Goal: Information Seeking & Learning: Check status

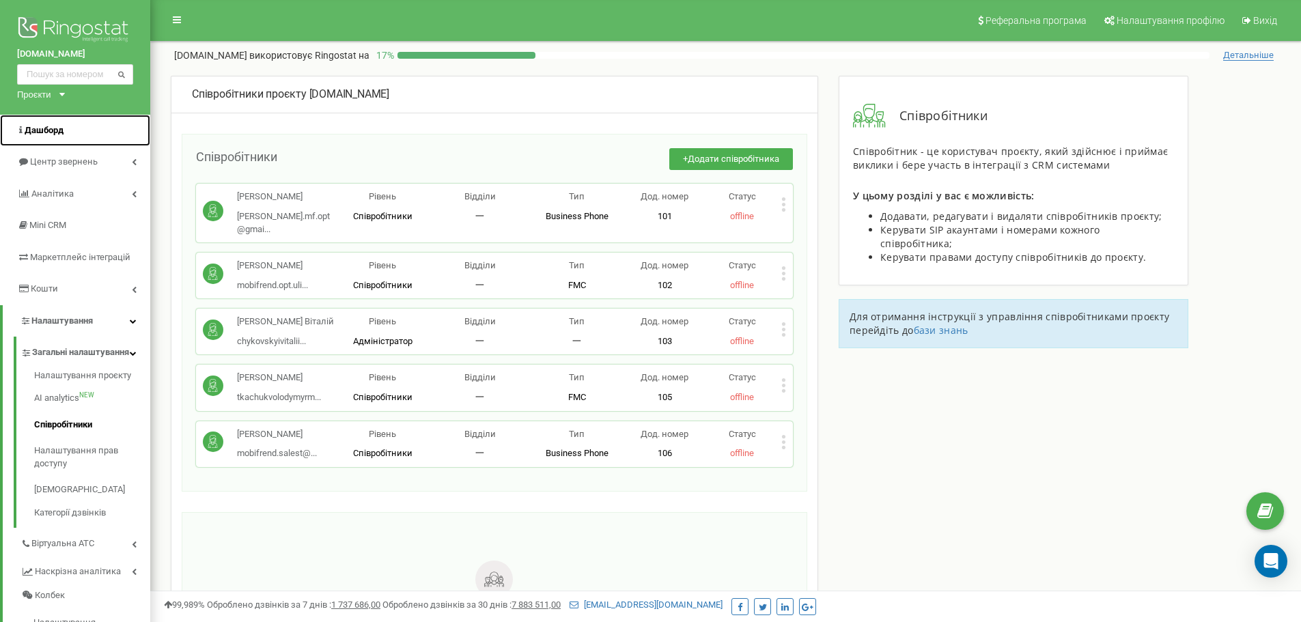
click at [49, 134] on span "Дашборд" at bounding box center [44, 130] width 39 height 10
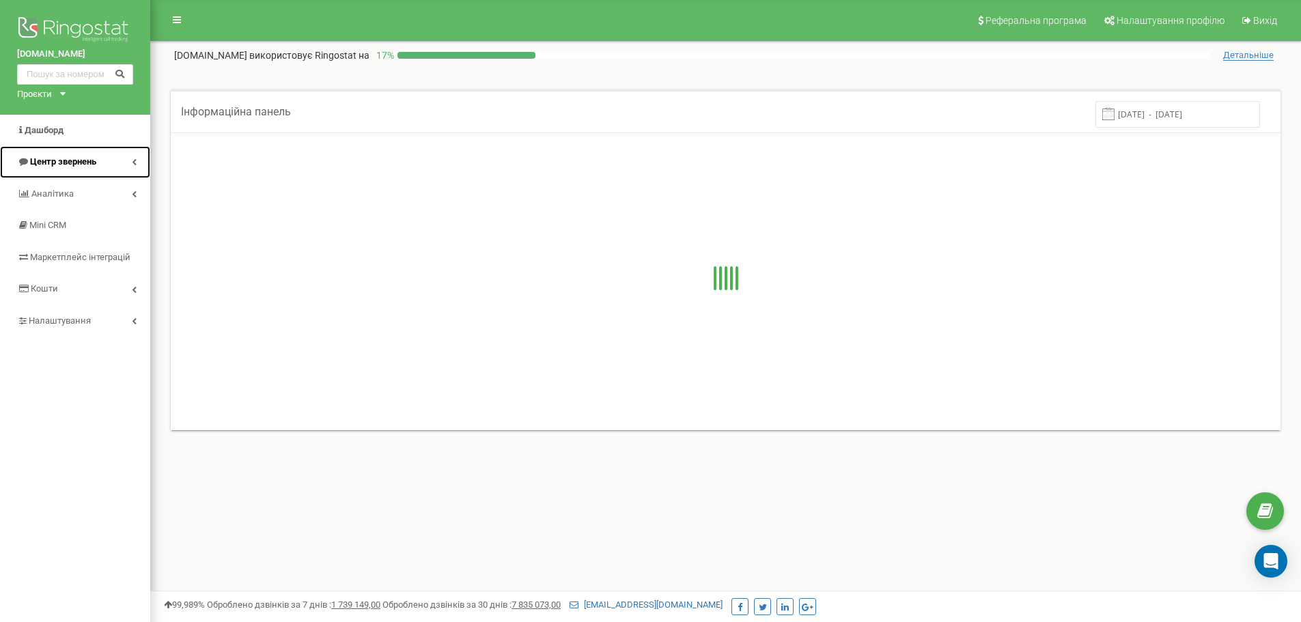
click at [103, 159] on link "Центр звернень" at bounding box center [75, 162] width 150 height 32
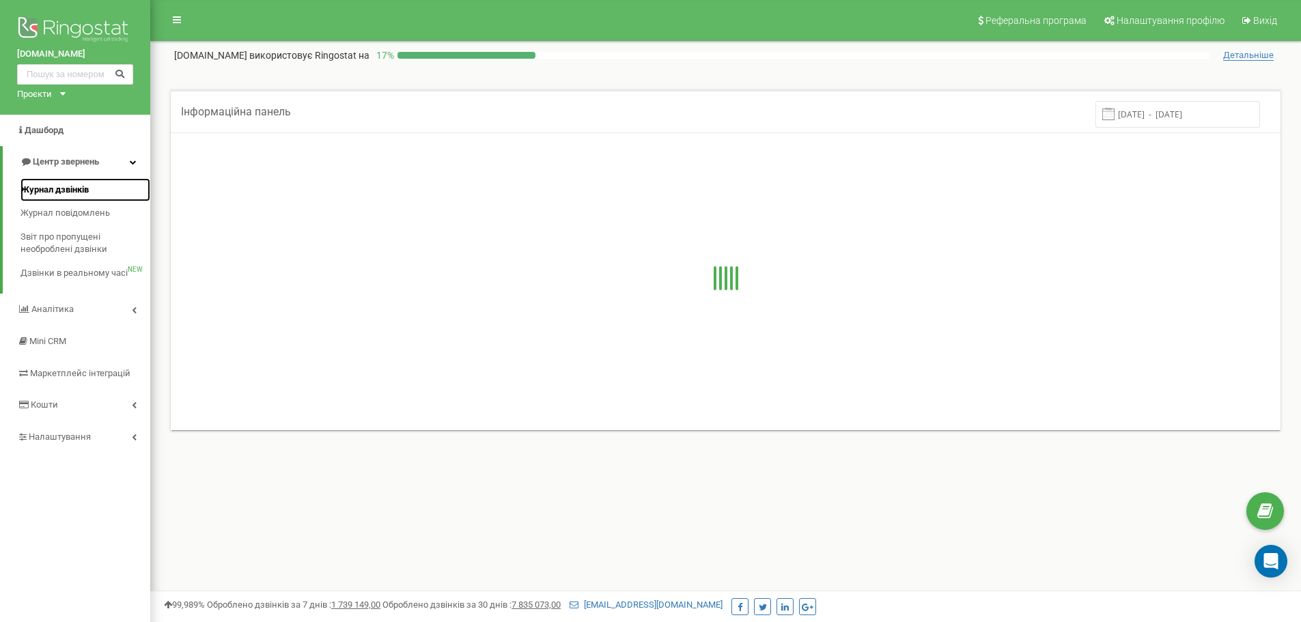
click at [82, 186] on span "Журнал дзвінків" at bounding box center [54, 190] width 68 height 13
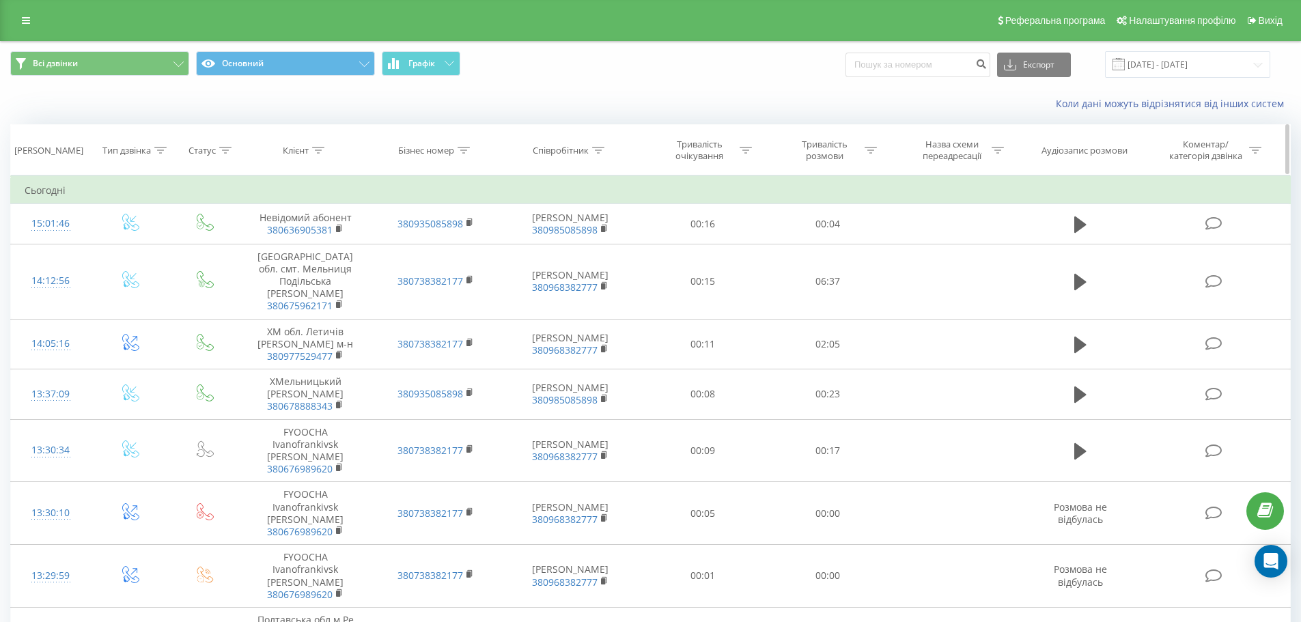
click at [466, 145] on div at bounding box center [464, 151] width 12 height 12
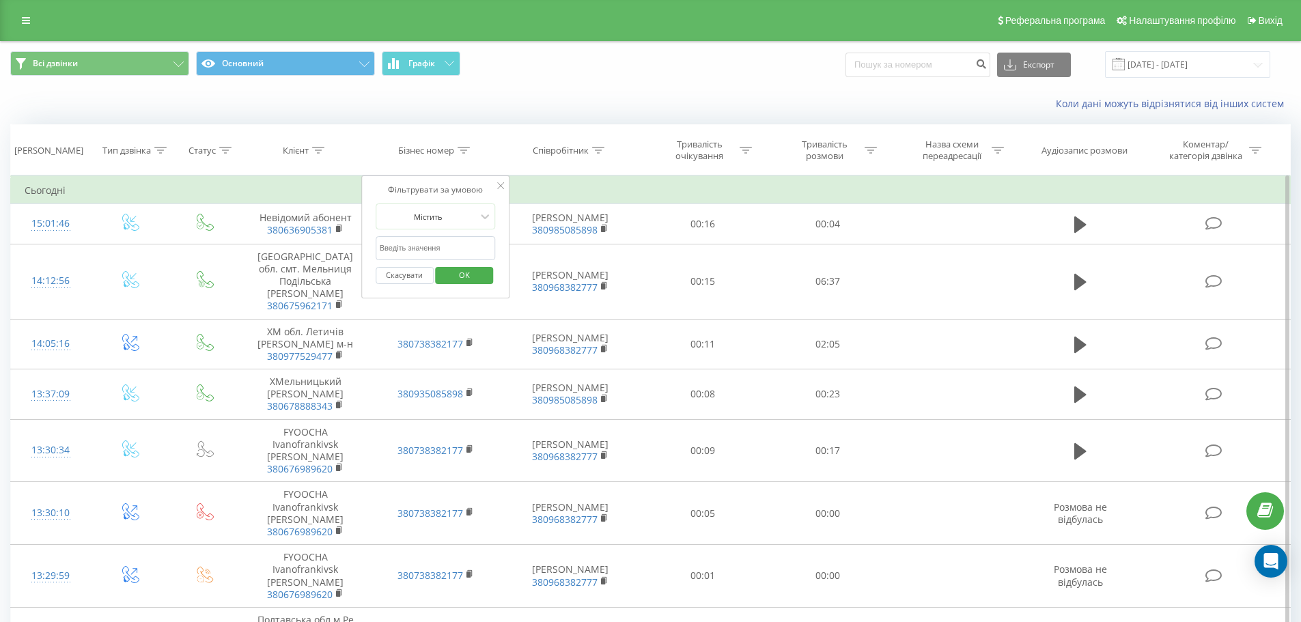
click at [475, 253] on input "text" at bounding box center [436, 248] width 120 height 24
click at [399, 275] on button "Скасувати" at bounding box center [405, 275] width 58 height 17
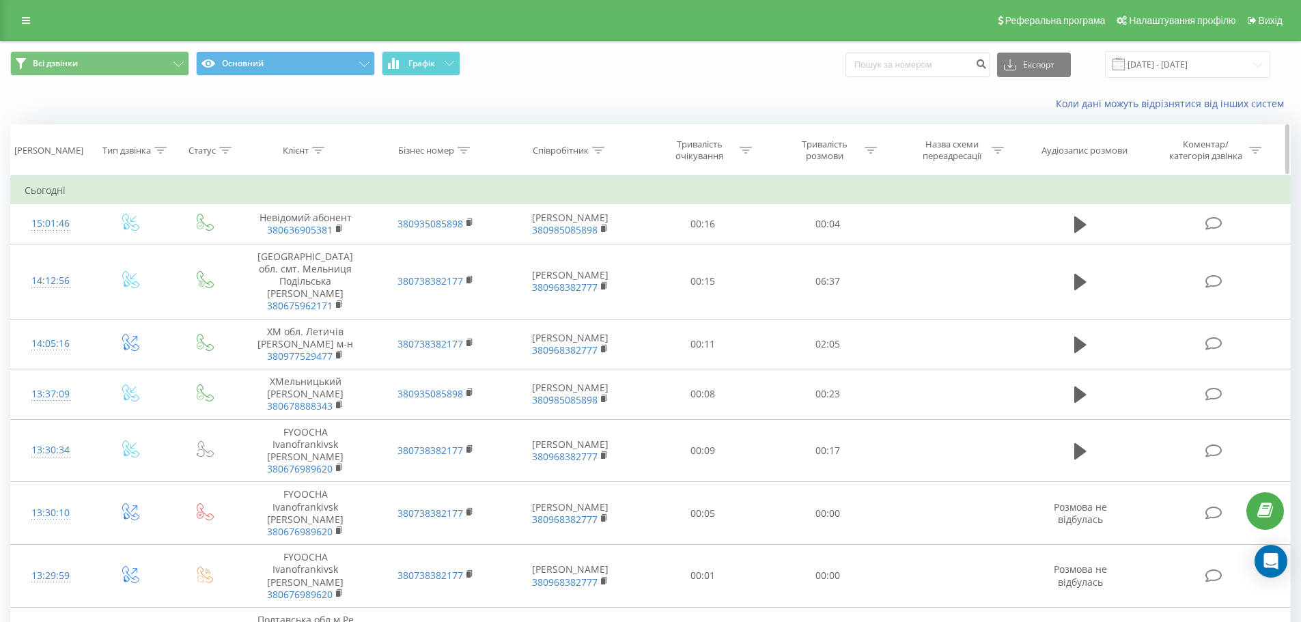
click at [470, 141] on th "Бізнес номер" at bounding box center [436, 150] width 130 height 51
click at [604, 148] on icon at bounding box center [598, 150] width 12 height 7
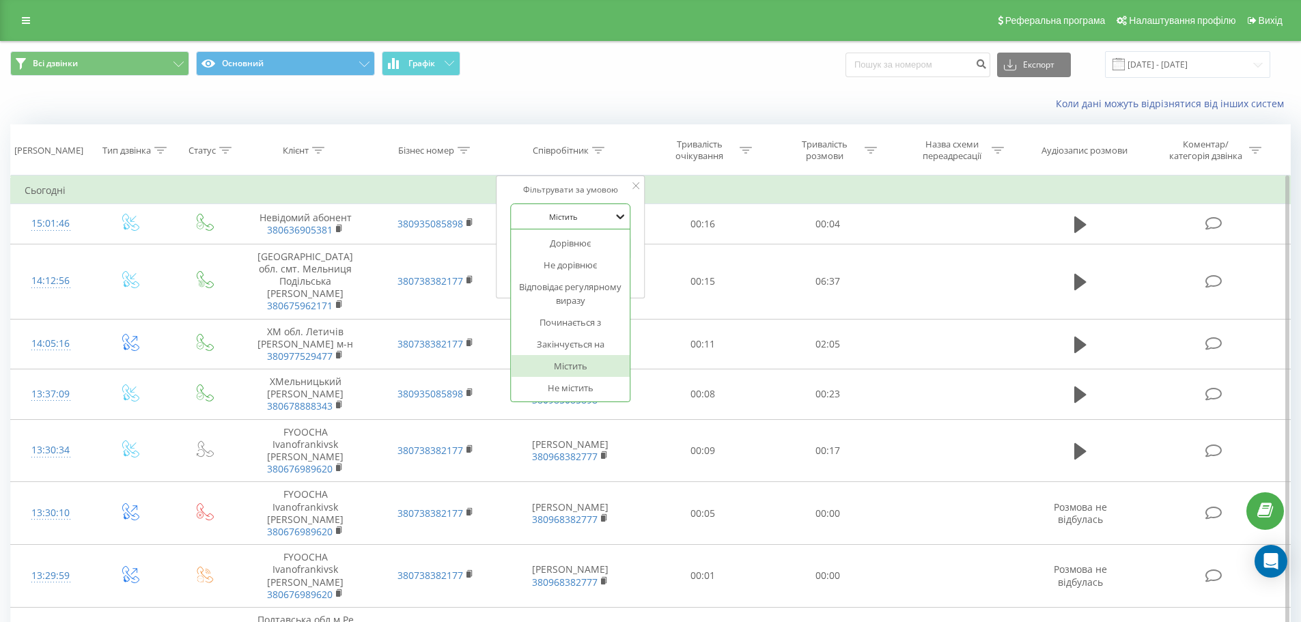
click at [615, 216] on icon at bounding box center [620, 217] width 14 height 14
click at [636, 134] on th "Співробітник" at bounding box center [571, 150] width 140 height 51
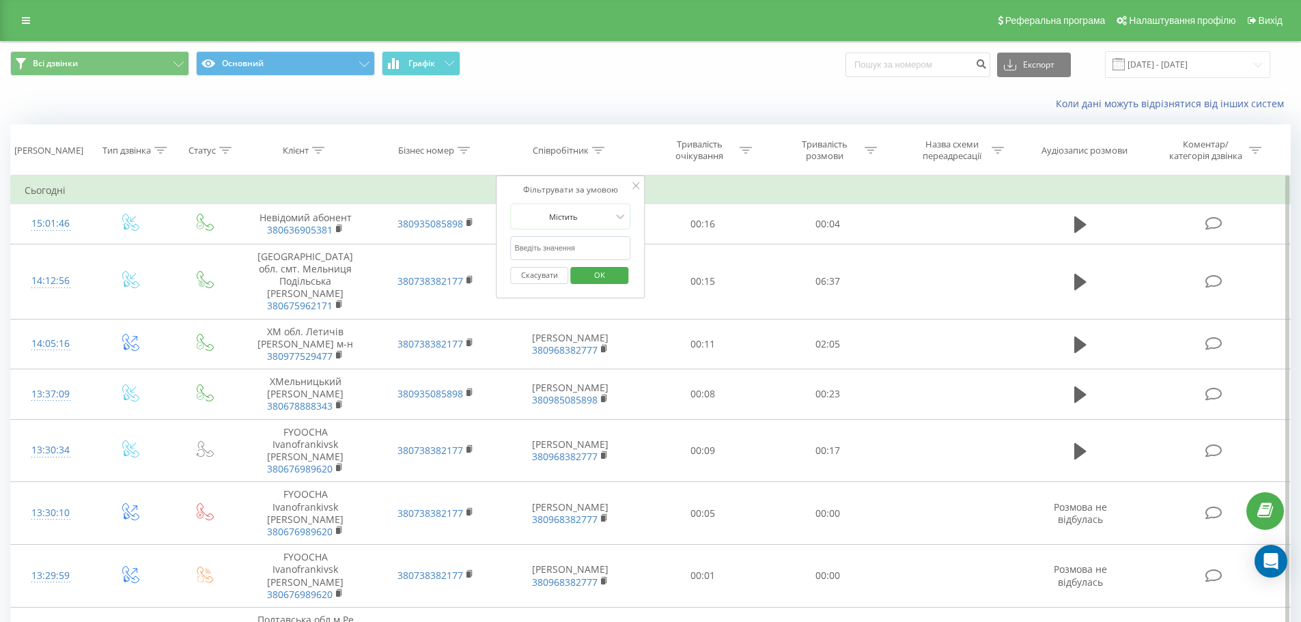
click at [615, 248] on input "text" at bounding box center [570, 248] width 120 height 24
click at [641, 86] on div "Всі дзвінки Основний Графік Експорт .csv .xls .xlsx 19.08.2025 - 19.09.2025" at bounding box center [651, 65] width 1300 height 46
click at [636, 128] on th "Співробітник" at bounding box center [571, 150] width 140 height 51
click at [636, 193] on div at bounding box center [635, 187] width 7 height 14
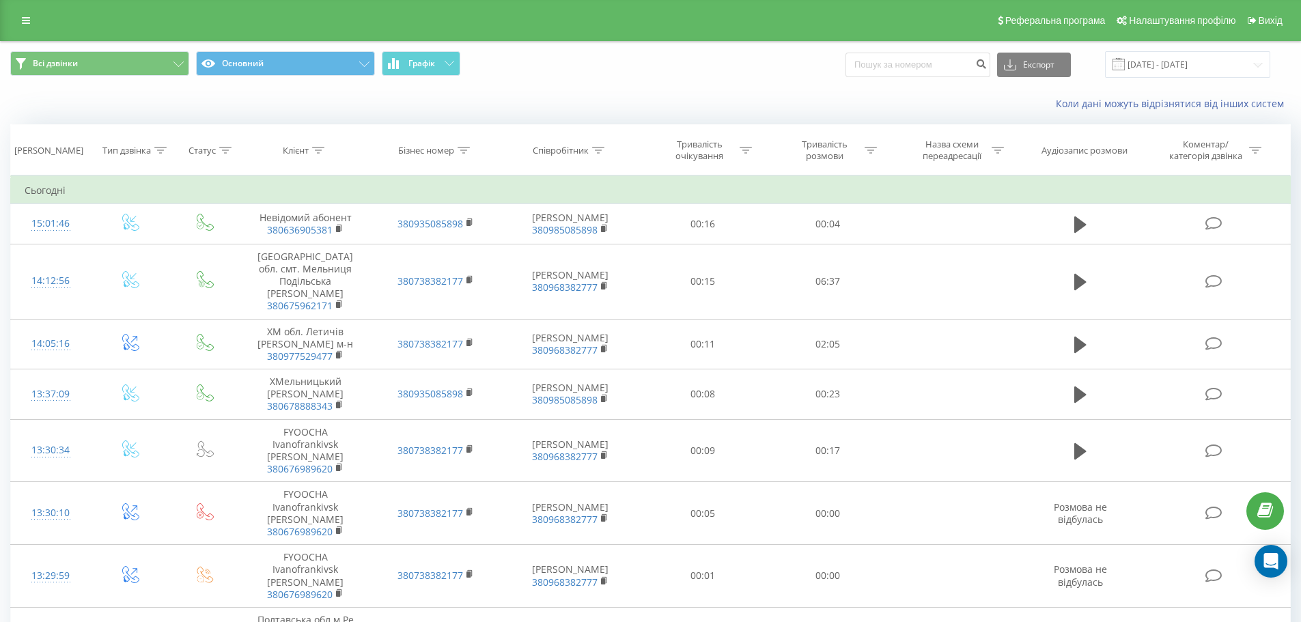
click at [710, 66] on div "Всі дзвінки Основний Графік Експорт .csv .xls .xlsx 19.08.2025 - 19.09.2025" at bounding box center [650, 64] width 1280 height 27
click at [568, 75] on span "Всі дзвінки Основний Графік" at bounding box center [325, 64] width 630 height 27
click at [560, 76] on span "Всі дзвінки Основний Графік" at bounding box center [325, 64] width 630 height 27
